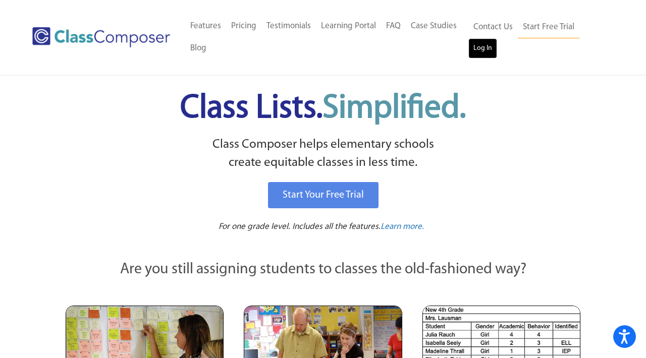
click at [481, 49] on link "Log In" at bounding box center [482, 48] width 29 height 20
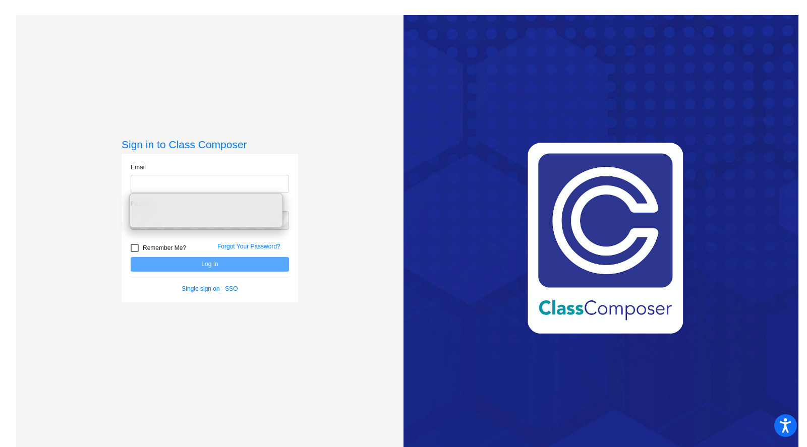
click at [213, 186] on input "email" at bounding box center [210, 184] width 158 height 19
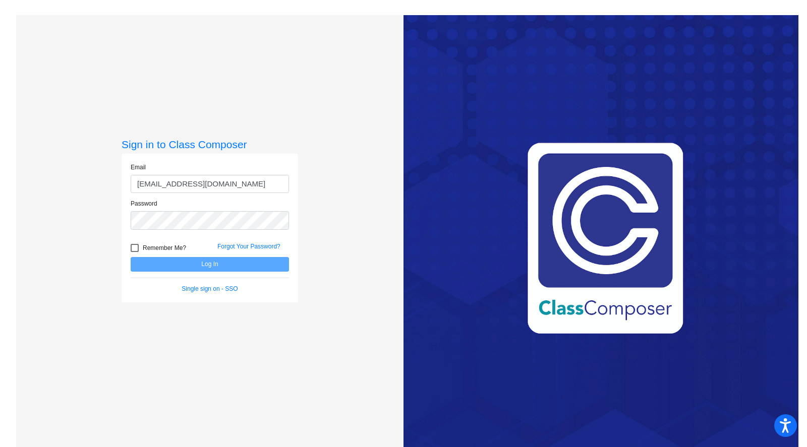
type input "[EMAIL_ADDRESS][DOMAIN_NAME]"
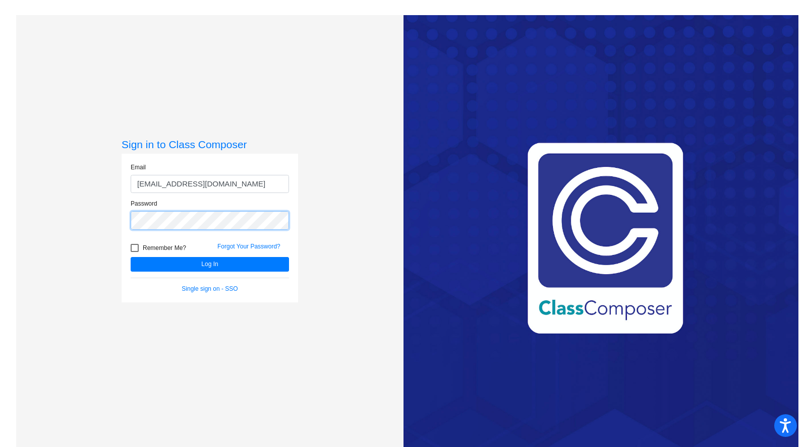
click at [131, 257] on button "Log In" at bounding box center [210, 264] width 158 height 15
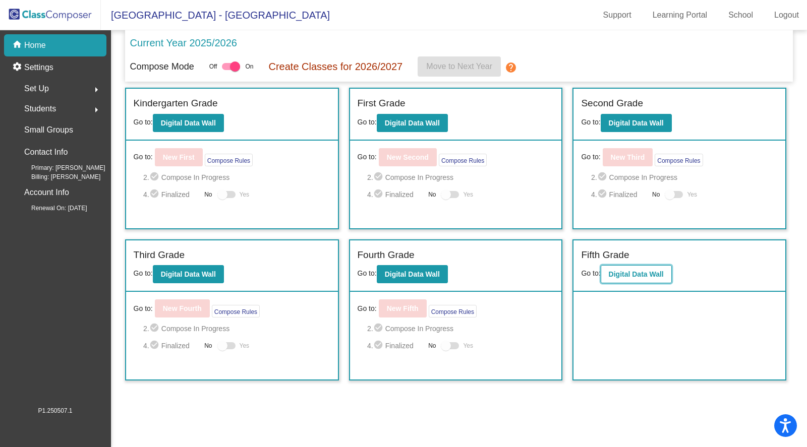
click at [634, 273] on b "Digital Data Wall" at bounding box center [636, 274] width 55 height 8
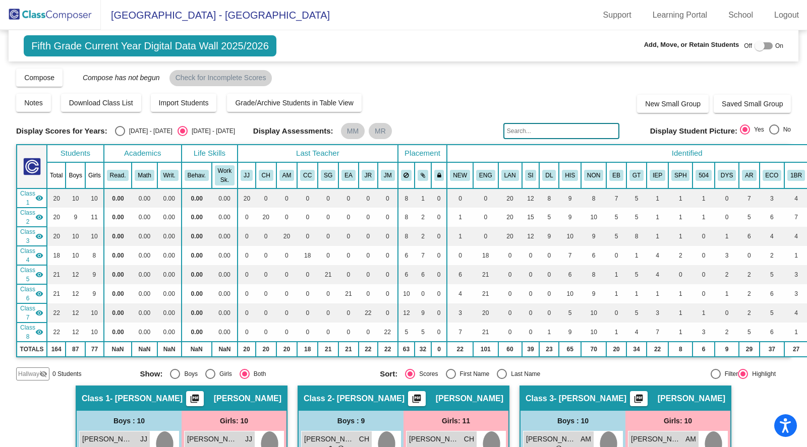
click at [521, 130] on input "text" at bounding box center [561, 131] width 116 height 16
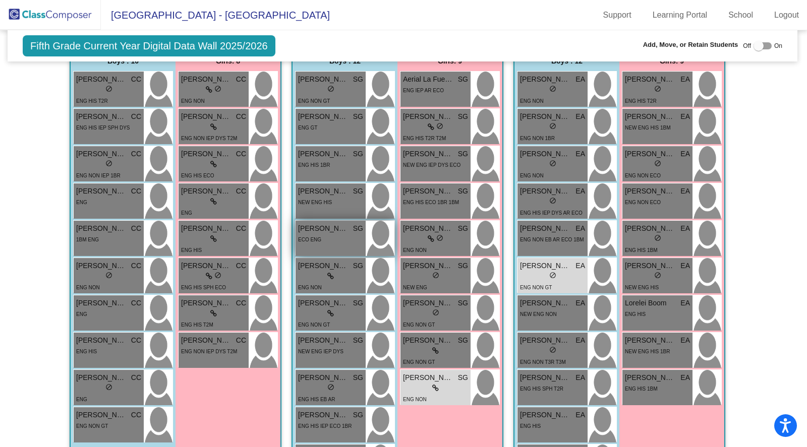
scroll to position [830, 1]
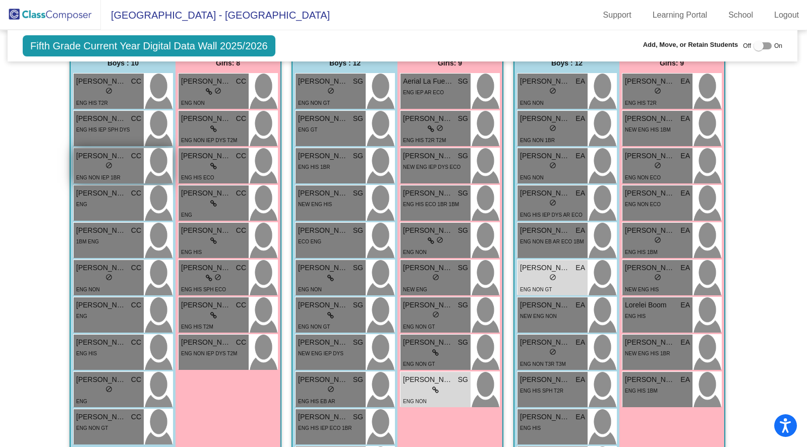
click at [105, 164] on span "do_not_disturb_alt" at bounding box center [108, 165] width 7 height 7
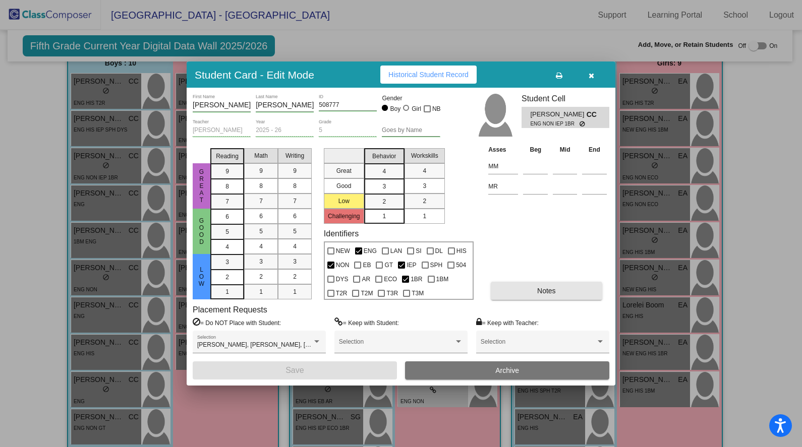
click at [502, 295] on button "Notes" at bounding box center [546, 291] width 111 height 18
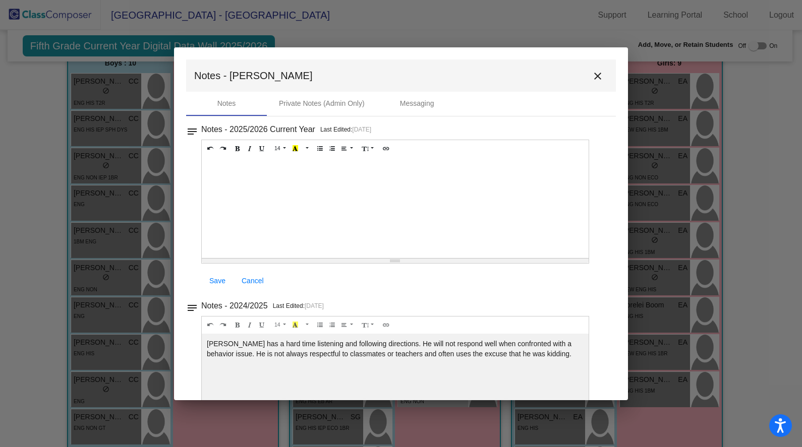
click at [594, 78] on mat-icon "close" at bounding box center [598, 76] width 12 height 12
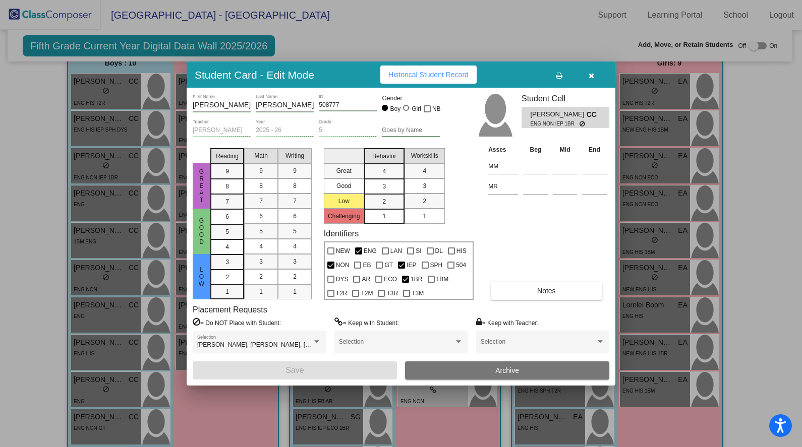
click at [589, 76] on icon "button" at bounding box center [592, 75] width 6 height 7
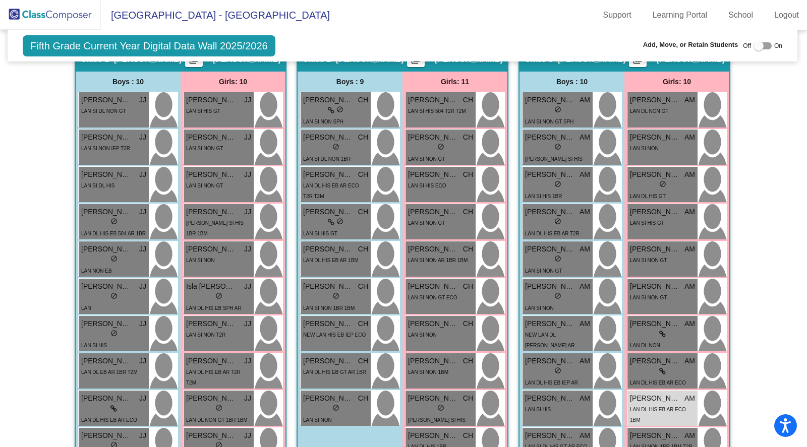
scroll to position [0, 1]
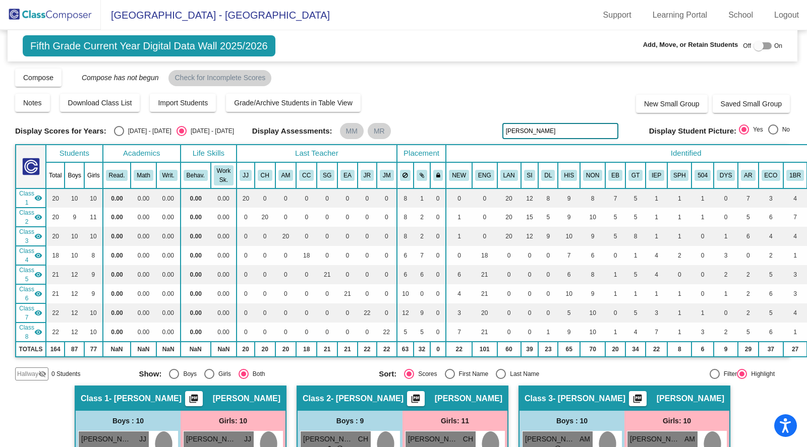
drag, startPoint x: 524, startPoint y: 133, endPoint x: 477, endPoint y: 132, distance: 46.9
click at [477, 132] on div "Display Scores for Years: 2024 - 2025 2025 - 2026 Display Assessments: MM MR be…" at bounding box center [402, 131] width 775 height 16
type input "gish"
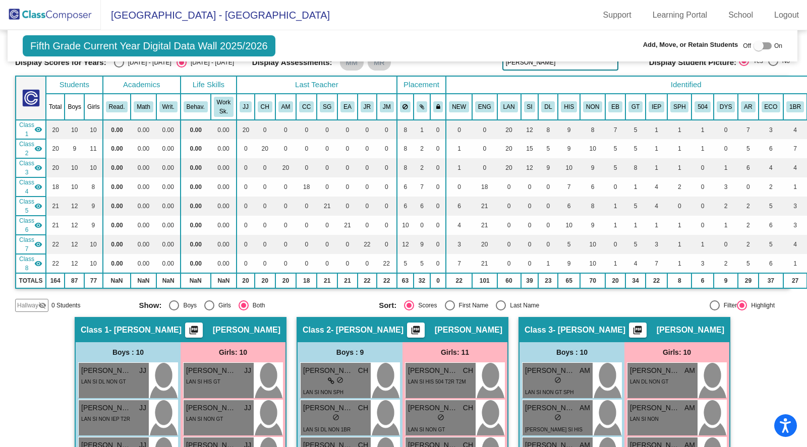
scroll to position [54, 1]
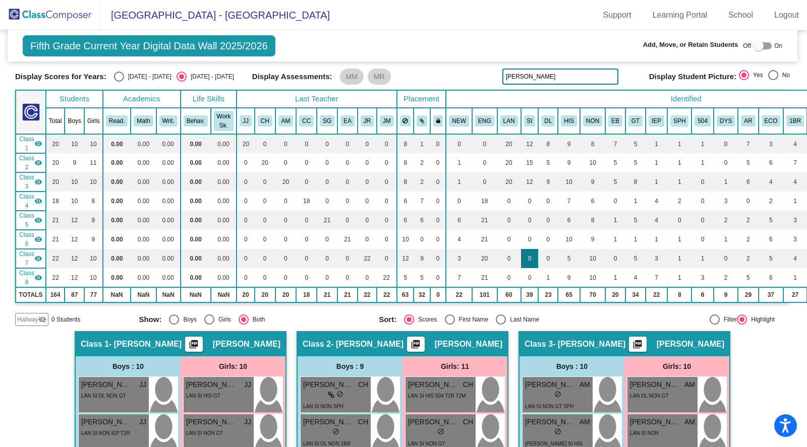
click at [522, 264] on table "Students Academics Life Skills Last Teacher Placement Identified Total Boys Gir…" at bounding box center [471, 196] width 912 height 213
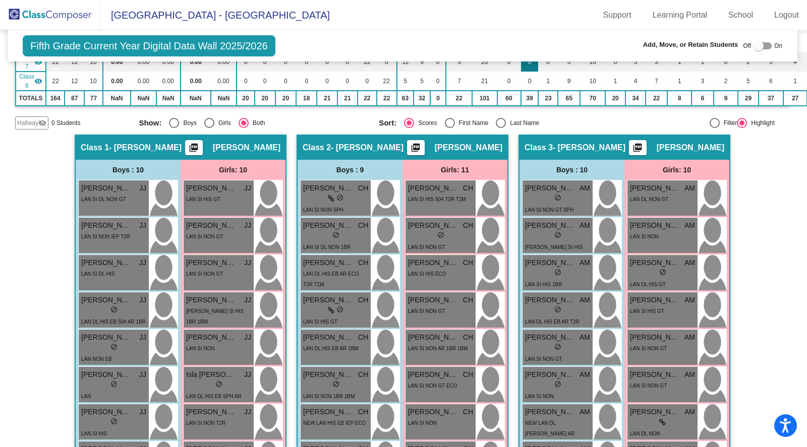
click at [523, 264] on div "David Cerqueira AM lock do_not_disturb_alt LAN SI HIS 1BR" at bounding box center [558, 272] width 70 height 35
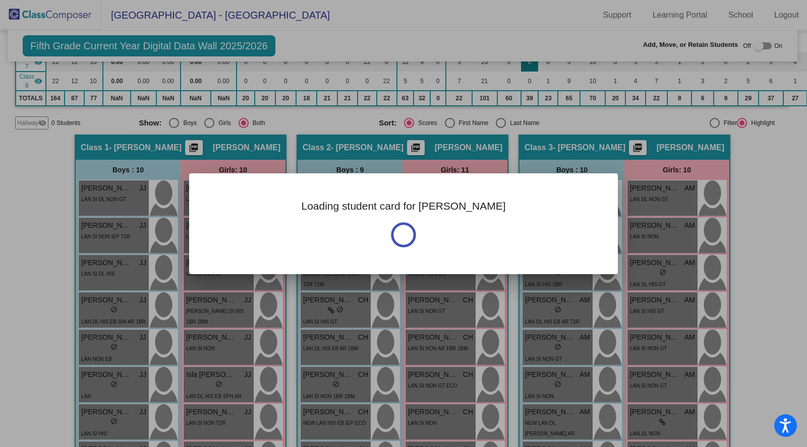
scroll to position [271, 1]
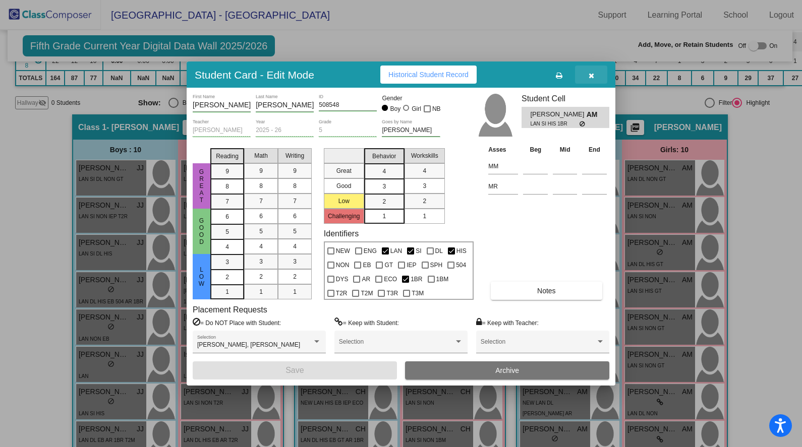
click at [590, 79] on button "button" at bounding box center [591, 75] width 32 height 18
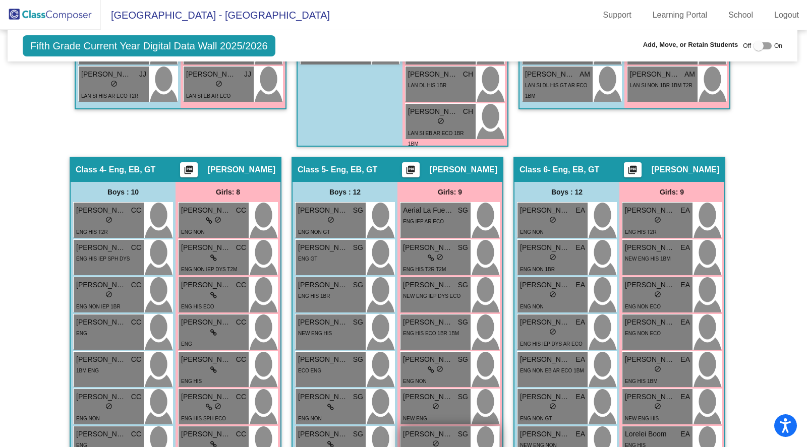
scroll to position [701, 1]
click at [481, 315] on img at bounding box center [485, 332] width 29 height 35
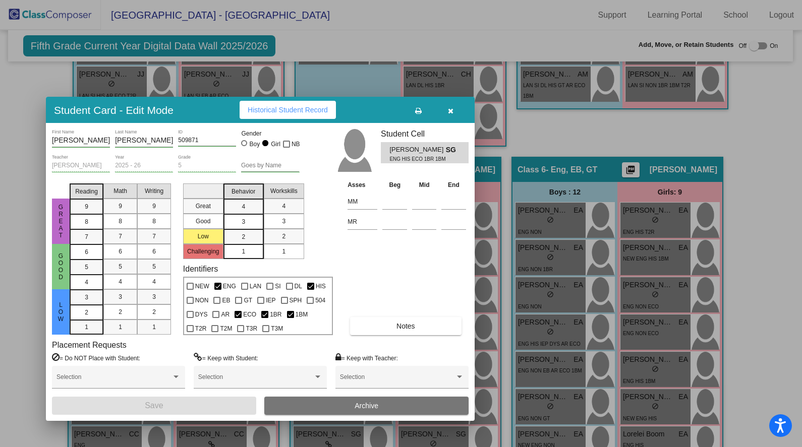
drag, startPoint x: 571, startPoint y: 81, endPoint x: 391, endPoint y: 146, distance: 191.5
click at [402, 119] on button at bounding box center [418, 110] width 32 height 18
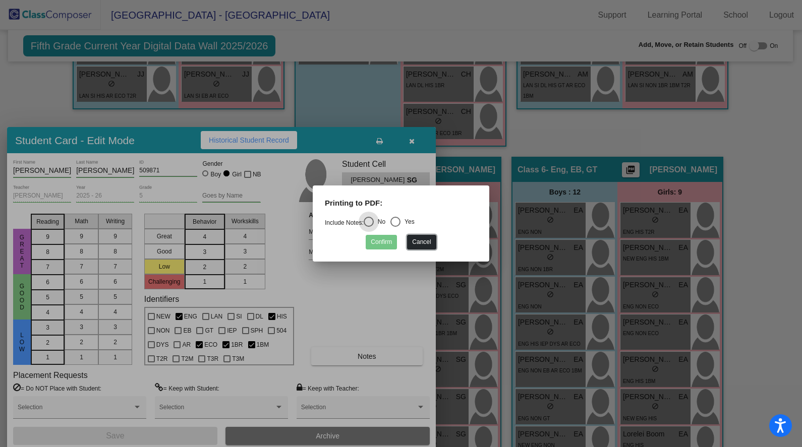
click at [419, 241] on button "Cancel" at bounding box center [421, 242] width 29 height 15
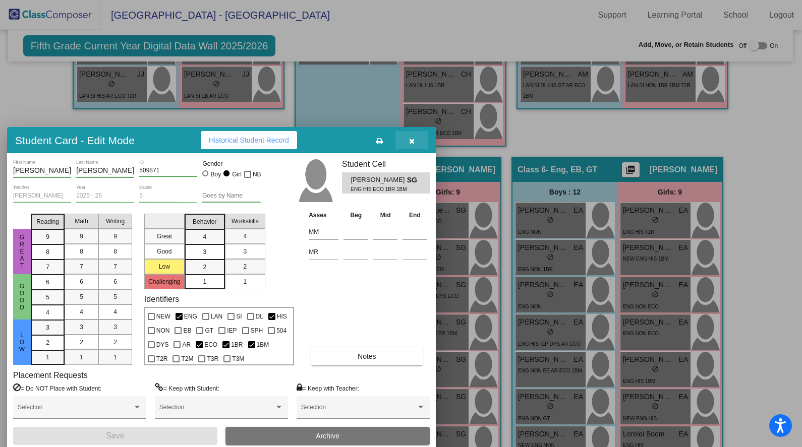
click at [409, 143] on icon "button" at bounding box center [412, 141] width 6 height 7
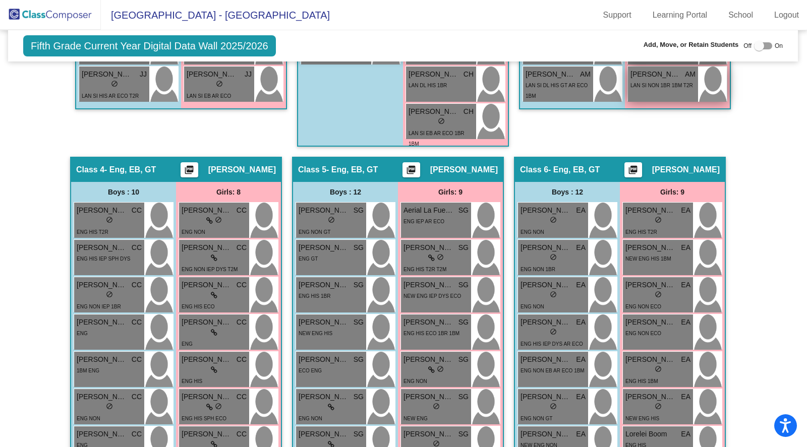
drag, startPoint x: 675, startPoint y: 105, endPoint x: 682, endPoint y: 94, distance: 13.3
click at [0, 0] on div "Girls: 10 Amelie Siebert AM lock do_not_disturb_alt LAN DL NON GT Belle Dodds A…" at bounding box center [0, 0] width 0 height 0
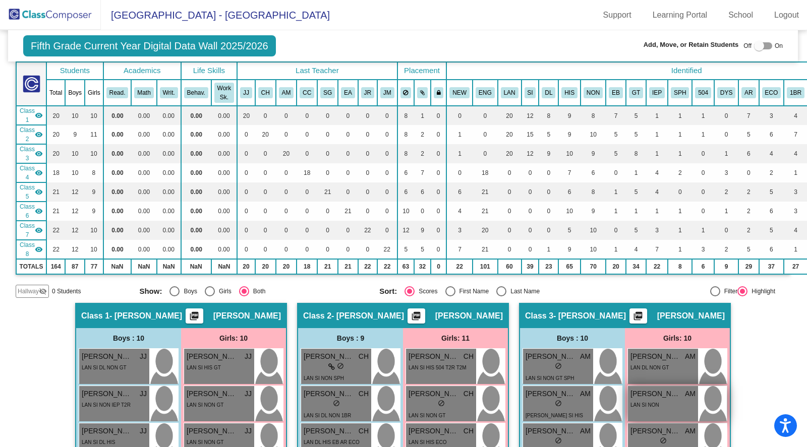
scroll to position [0, 1]
